Goal: Task Accomplishment & Management: Manage account settings

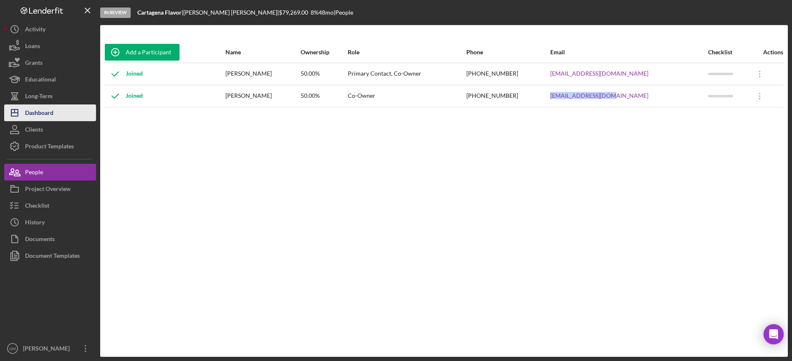
click at [51, 109] on div "Dashboard" at bounding box center [39, 113] width 28 height 19
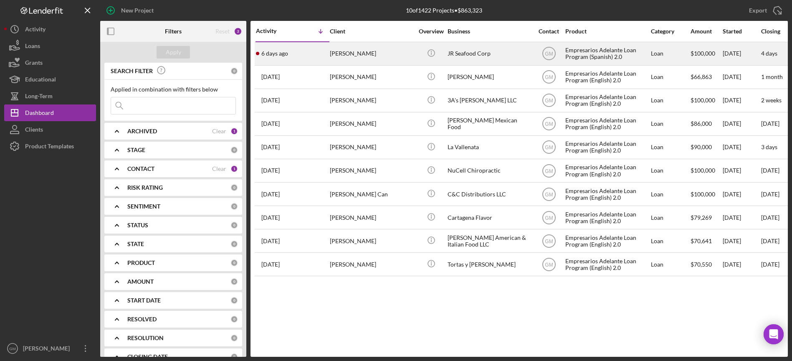
click at [367, 55] on div "[PERSON_NAME]" at bounding box center [371, 54] width 83 height 22
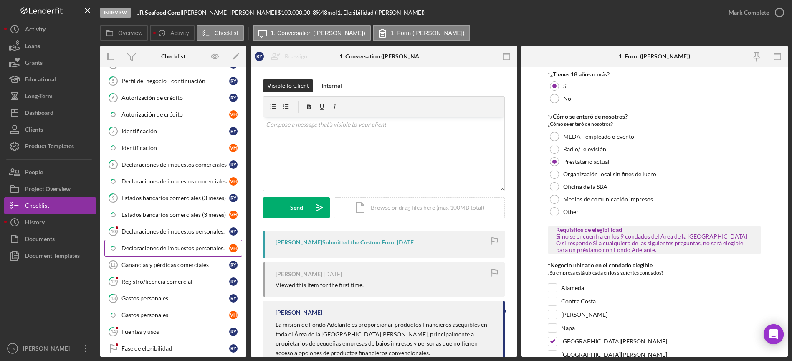
scroll to position [197, 0]
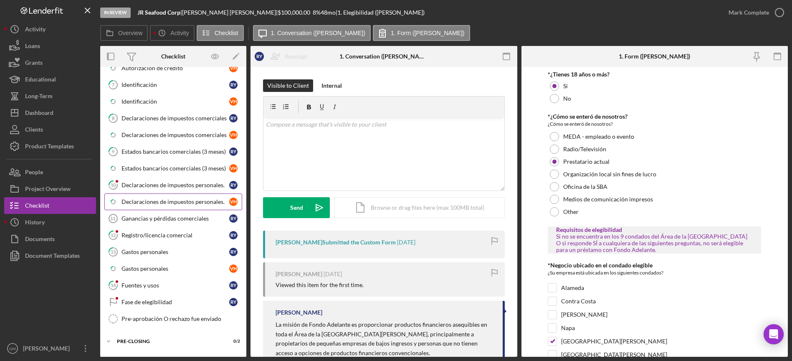
click at [173, 198] on div "Declaraciones de impuestos personales." at bounding box center [175, 201] width 108 height 7
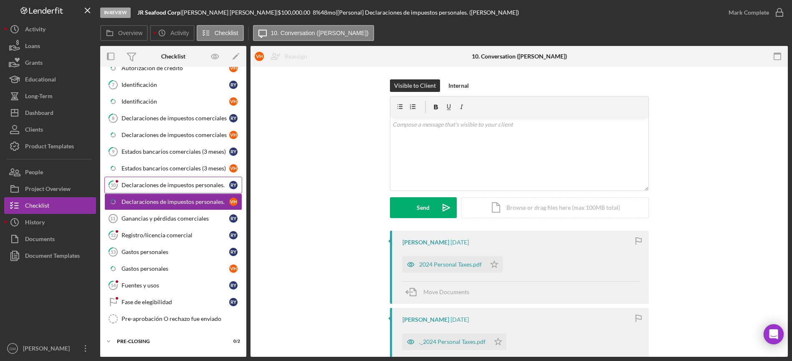
click at [174, 183] on div "Declaraciones de impuestos personales." at bounding box center [175, 185] width 108 height 7
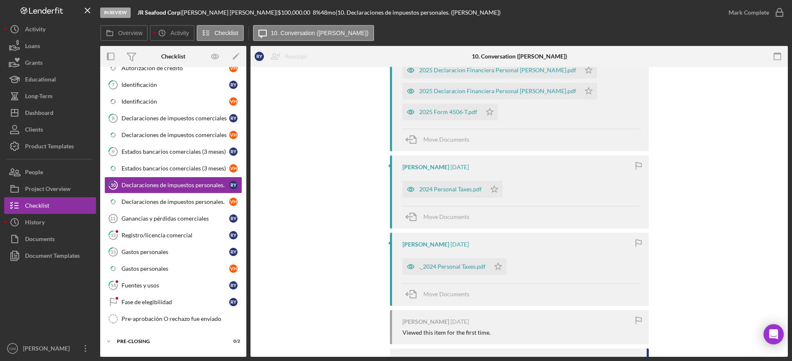
scroll to position [623, 0]
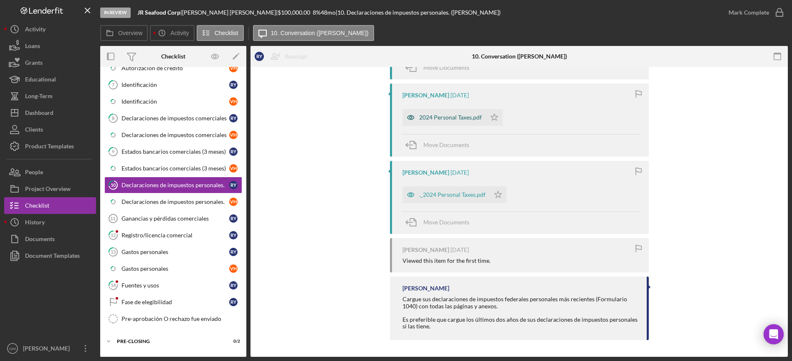
click at [454, 117] on div "2024 Personal Taxes.pdf" at bounding box center [450, 117] width 63 height 7
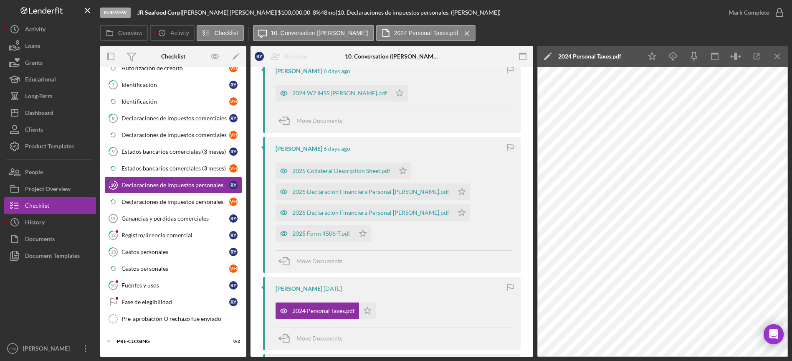
scroll to position [424, 0]
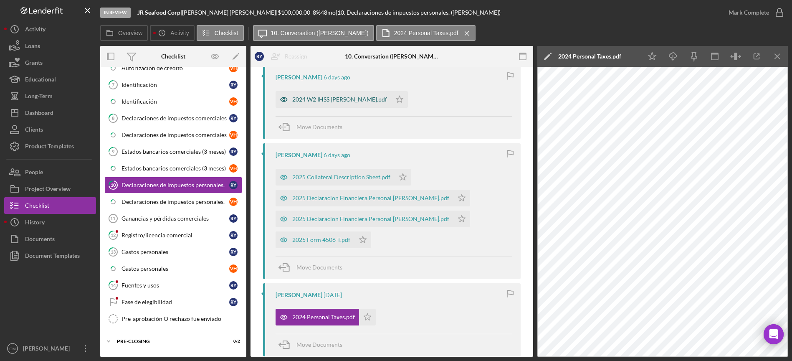
click at [333, 96] on div "2024 W2 IHSS [PERSON_NAME].pdf" at bounding box center [339, 99] width 95 height 7
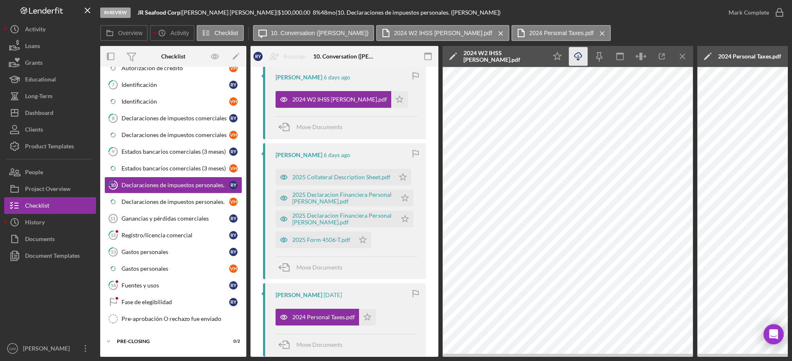
click at [575, 55] on icon "Icon/Download" at bounding box center [578, 56] width 19 height 19
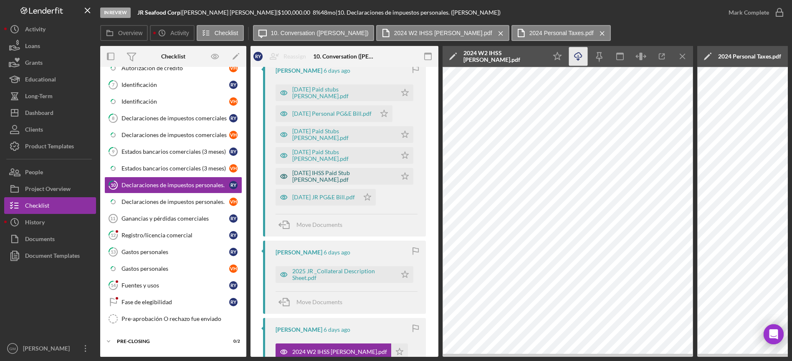
scroll to position [139, 0]
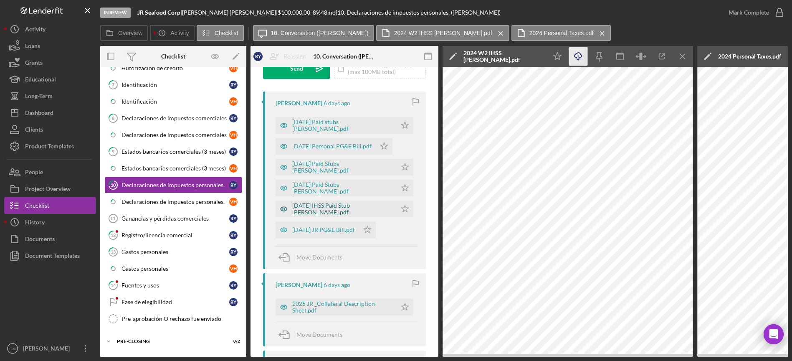
click at [325, 207] on div "[DATE] IHSS Paid Stub [PERSON_NAME].pdf" at bounding box center [342, 208] width 100 height 13
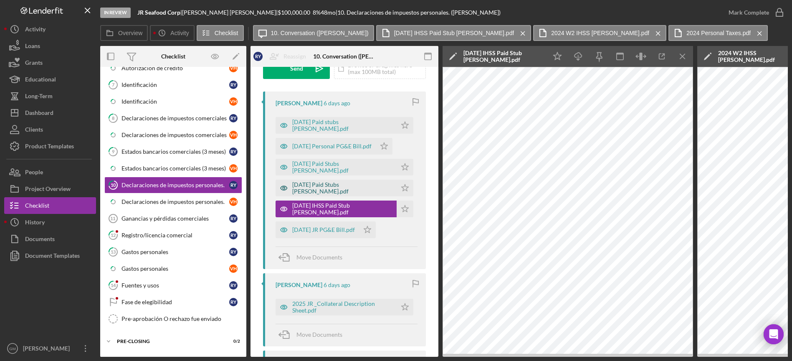
click at [350, 186] on div "[DATE] Paid Stubs [PERSON_NAME].pdf" at bounding box center [342, 187] width 100 height 13
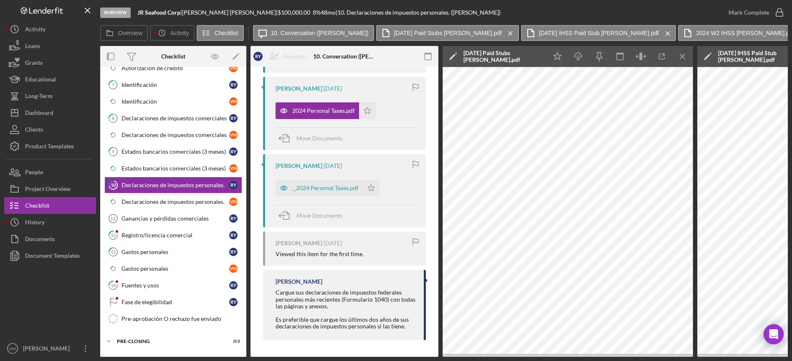
scroll to position [632, 0]
click at [159, 204] on div "Declaraciones de impuestos personales." at bounding box center [175, 201] width 108 height 7
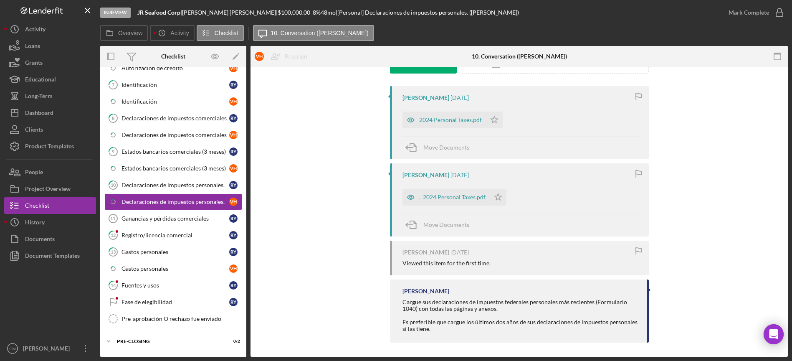
scroll to position [147, 0]
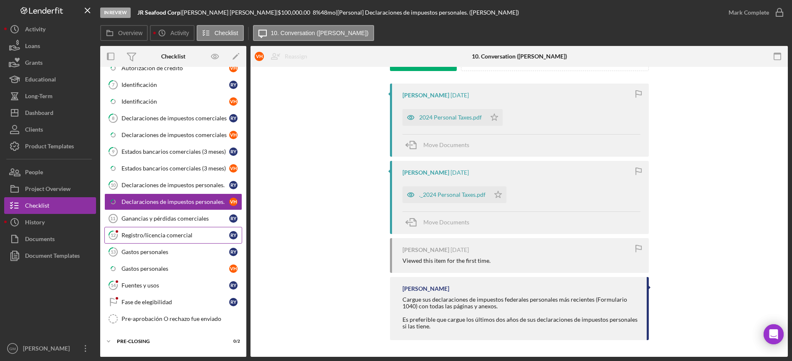
click at [154, 234] on div "Registro/licencia comercial" at bounding box center [175, 235] width 108 height 7
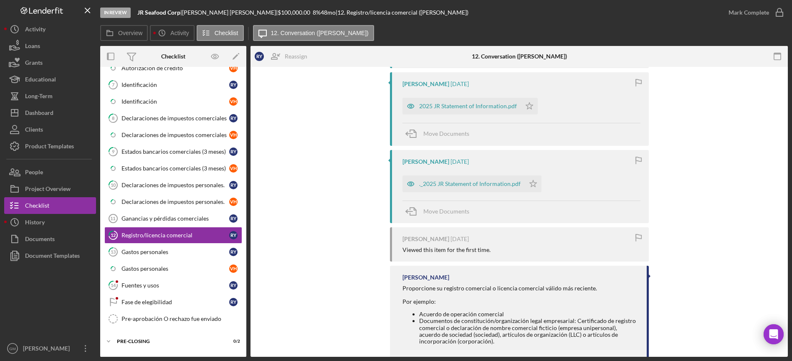
scroll to position [403, 0]
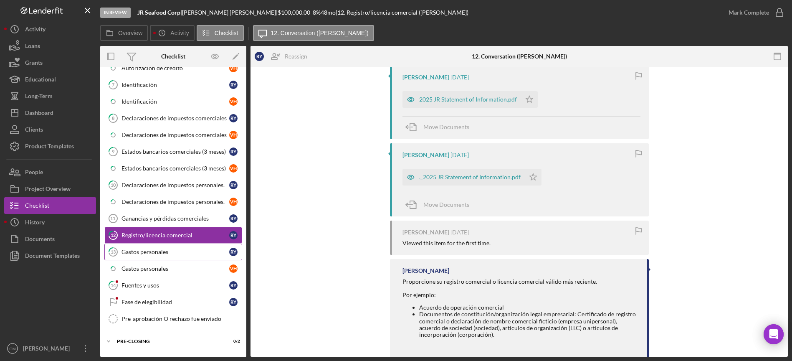
click at [155, 255] on div "Gastos personales" at bounding box center [175, 251] width 108 height 7
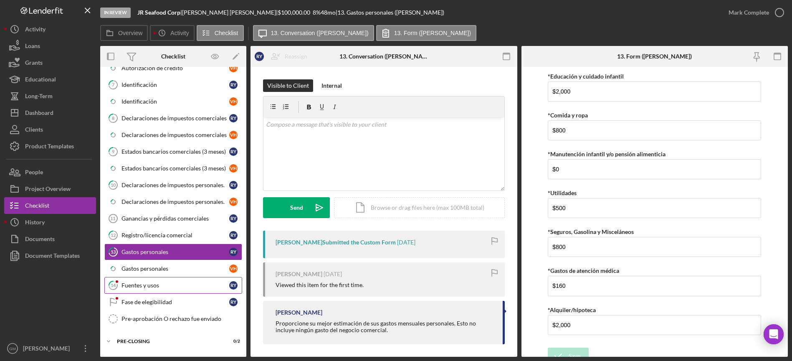
click at [151, 285] on div "Fuentes y usos" at bounding box center [175, 285] width 108 height 7
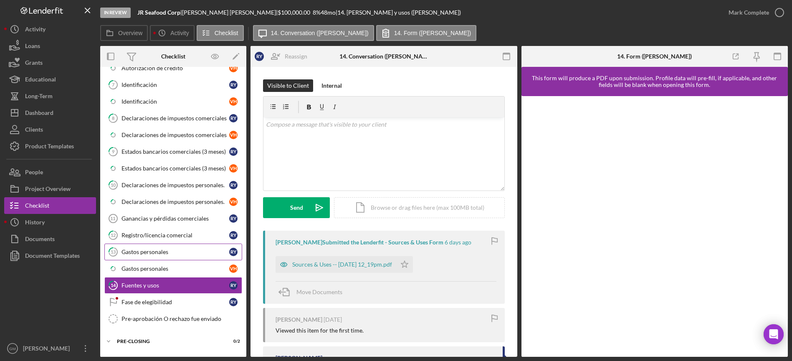
click at [161, 245] on link "13 Gastos personales R Y" at bounding box center [173, 251] width 138 height 17
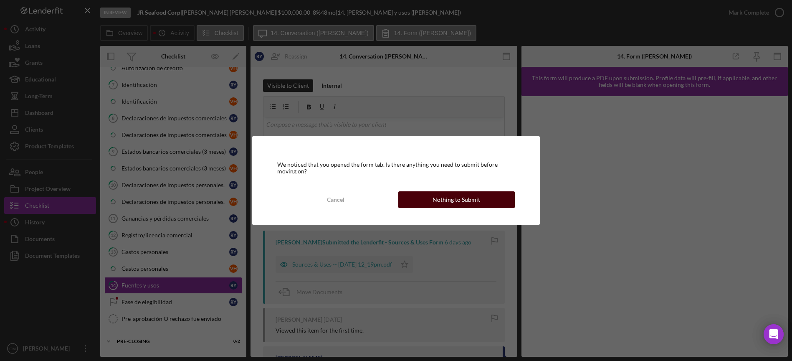
click at [456, 203] on div "Nothing to Submit" at bounding box center [456, 199] width 48 height 17
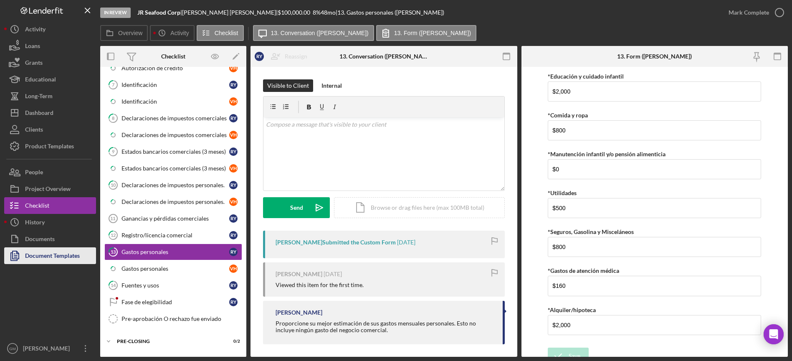
click at [68, 252] on div "Document Templates" at bounding box center [52, 256] width 55 height 19
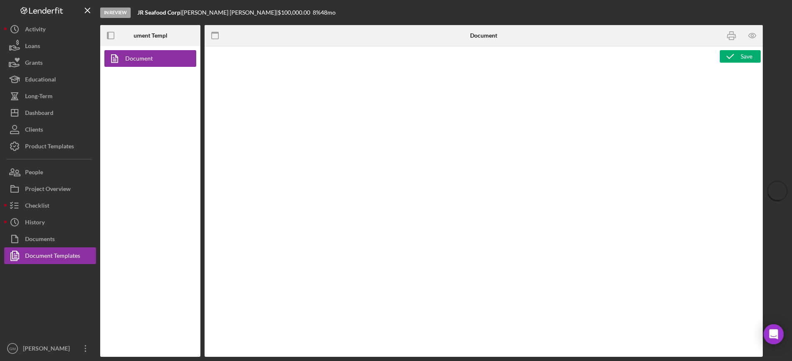
type textarea "<p><strong>Product Name</strong><br><span id="Product_Name" class="template-fie…"
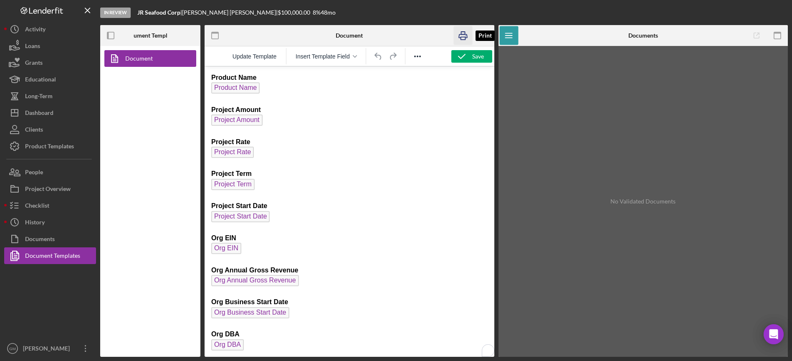
click at [460, 38] on rect "button" at bounding box center [462, 38] width 5 height 3
click at [356, 57] on icon "button" at bounding box center [355, 56] width 4 height 3
click at [46, 191] on div "Project Overview" at bounding box center [47, 189] width 45 height 19
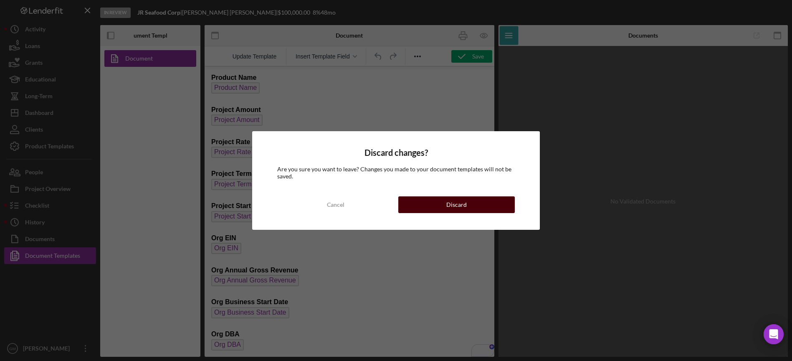
click at [477, 202] on button "Discard" at bounding box center [456, 204] width 117 height 17
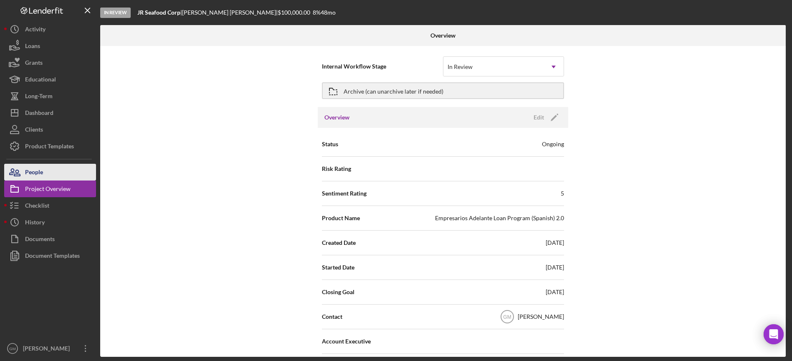
click at [46, 177] on button "People" at bounding box center [50, 172] width 92 height 17
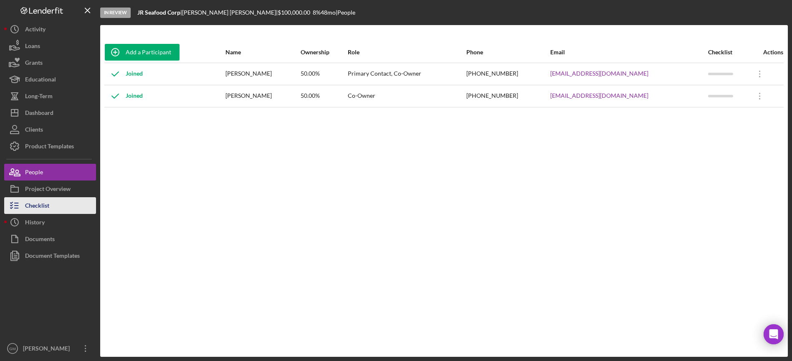
click at [45, 209] on div "Checklist" at bounding box center [37, 206] width 24 height 19
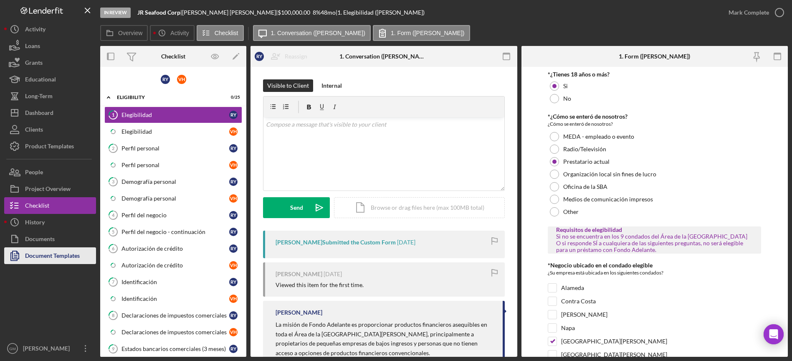
drag, startPoint x: 45, startPoint y: 242, endPoint x: 45, endPoint y: 252, distance: 10.0
click at [45, 242] on div "Documents" at bounding box center [40, 239] width 30 height 19
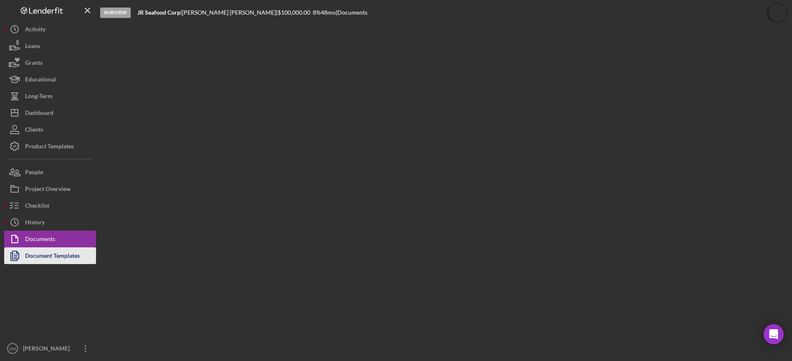
click at [45, 255] on div "Document Templates" at bounding box center [52, 256] width 55 height 19
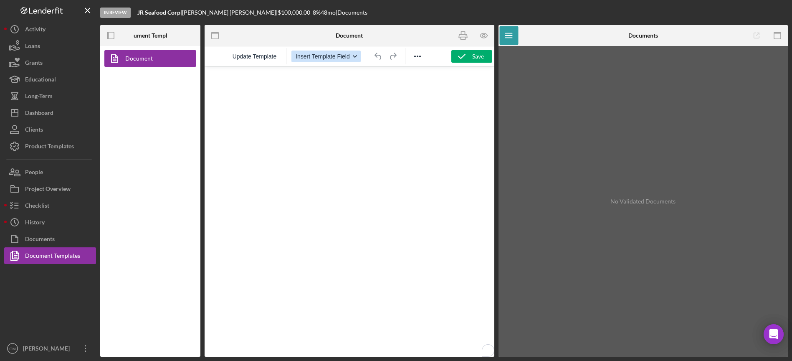
click at [353, 57] on icon "button" at bounding box center [355, 56] width 4 height 4
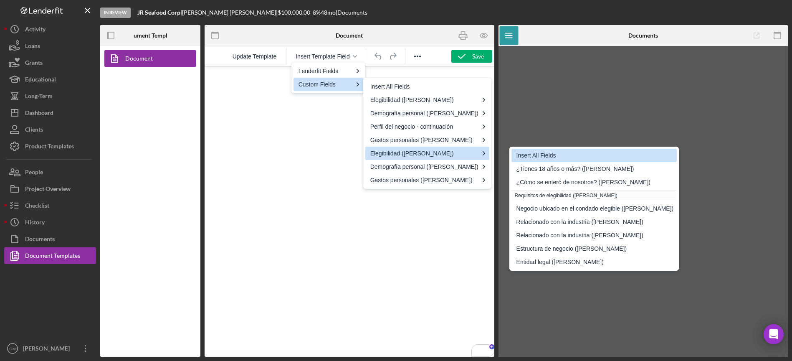
click at [543, 155] on div "Insert All Fields" at bounding box center [594, 155] width 157 height 10
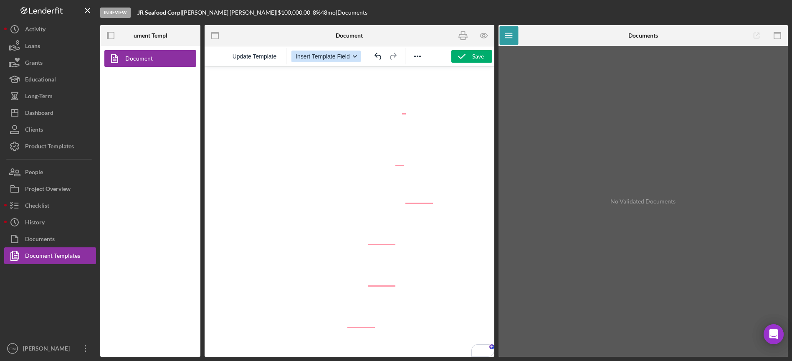
click at [355, 57] on icon "button" at bounding box center [355, 56] width 4 height 3
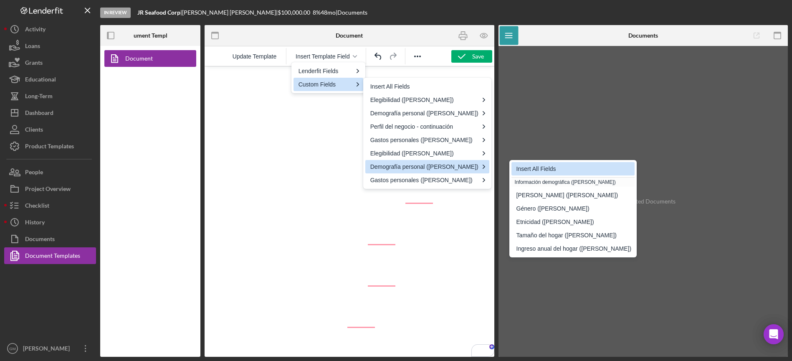
click at [540, 171] on div "Insert All Fields" at bounding box center [573, 169] width 115 height 10
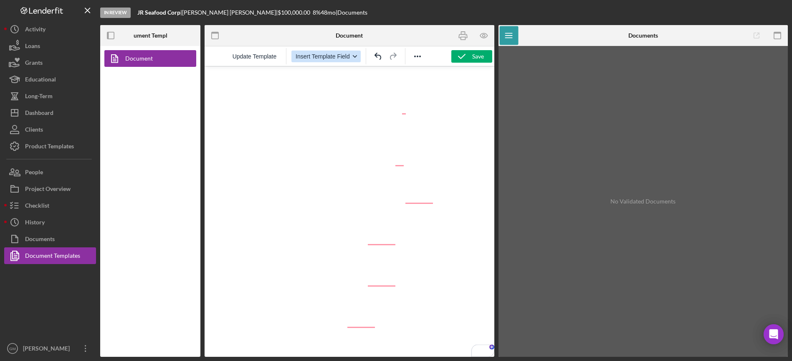
click at [351, 55] on button "Insert Template Field" at bounding box center [326, 56] width 70 height 12
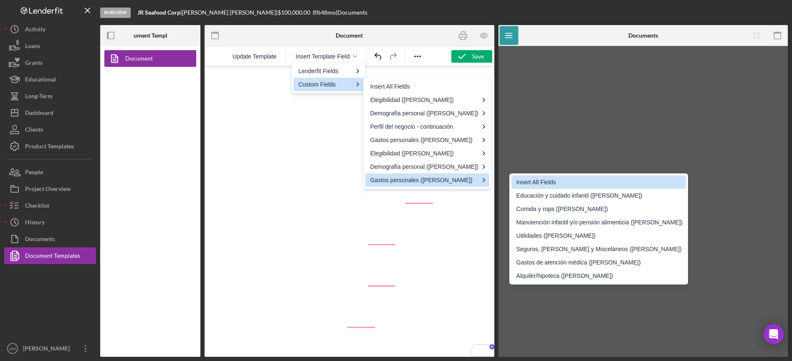
click at [536, 182] on div "Insert All Fields" at bounding box center [599, 182] width 166 height 10
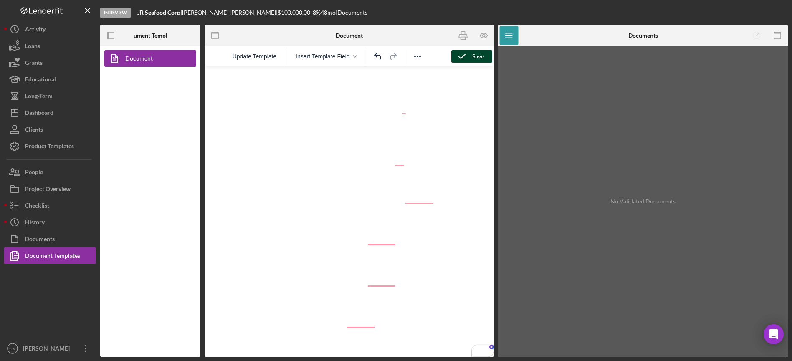
click at [468, 54] on icon "button" at bounding box center [461, 56] width 21 height 21
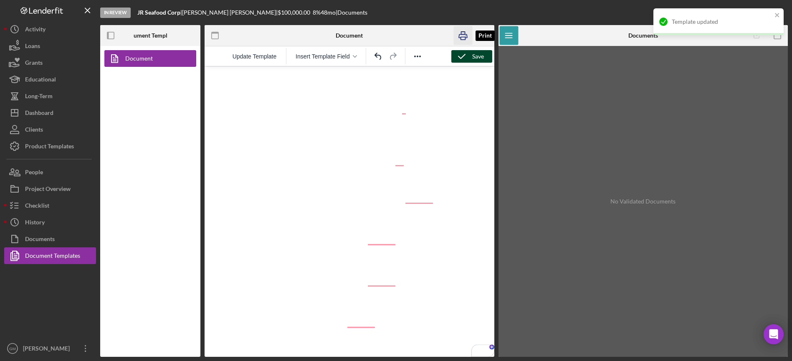
click at [462, 35] on icon "button" at bounding box center [462, 35] width 19 height 19
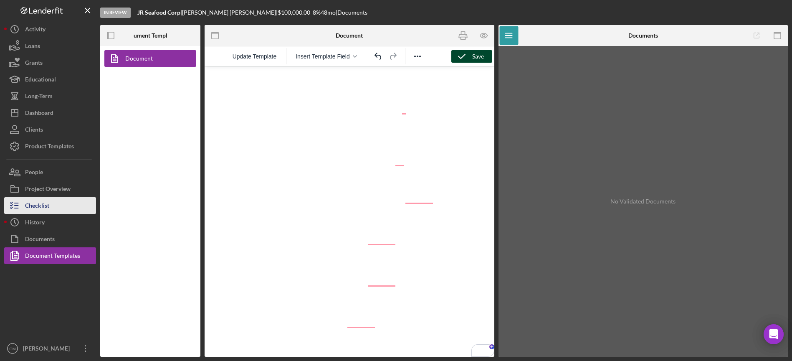
click at [39, 209] on div "Checklist" at bounding box center [37, 206] width 24 height 19
